Goal: Task Accomplishment & Management: Use online tool/utility

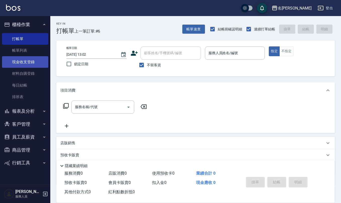
click at [33, 63] on link "現金收支登錄" at bounding box center [25, 62] width 46 height 12
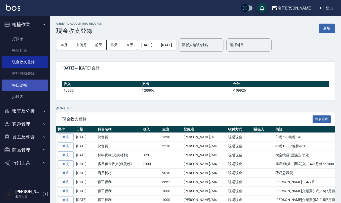
click at [28, 86] on link "每日結帳" at bounding box center [25, 86] width 46 height 12
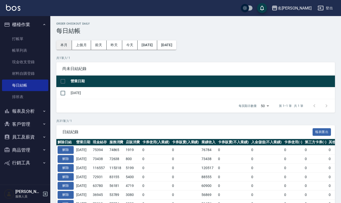
click at [66, 43] on button "本月" at bounding box center [64, 44] width 16 height 9
click at [157, 46] on button "[DATE]" at bounding box center [147, 44] width 19 height 9
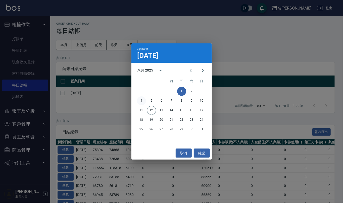
click at [142, 101] on button "4" at bounding box center [141, 101] width 9 height 9
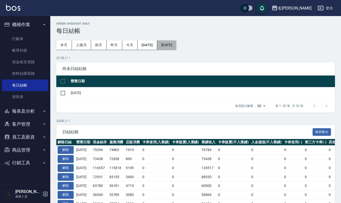
click at [176, 44] on button "[DATE]" at bounding box center [166, 44] width 19 height 9
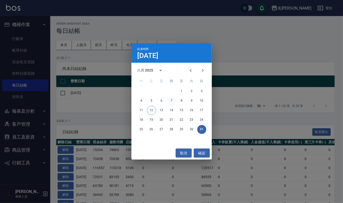
click at [171, 100] on button "7" at bounding box center [171, 101] width 9 height 9
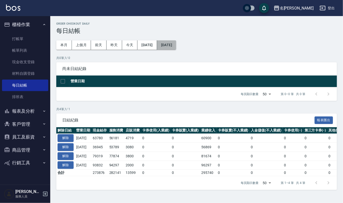
click at [176, 50] on button "[DATE]" at bounding box center [166, 44] width 19 height 9
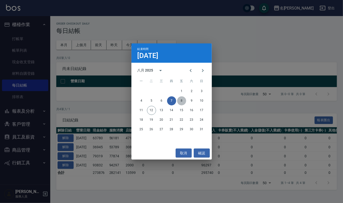
click at [185, 99] on button "8" at bounding box center [181, 101] width 9 height 9
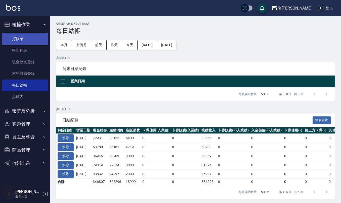
click at [27, 42] on link "打帳單" at bounding box center [25, 39] width 46 height 12
